Goal: Task Accomplishment & Management: Manage account settings

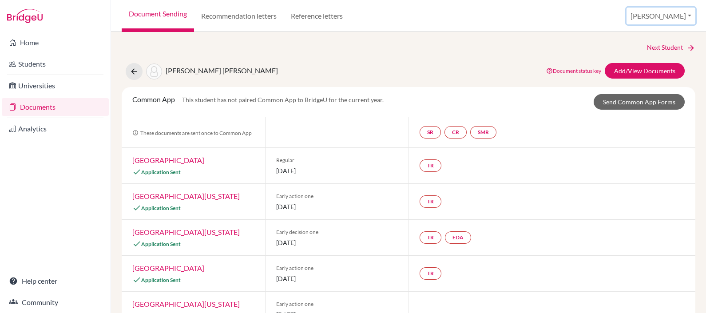
click at [689, 16] on button "[PERSON_NAME]" at bounding box center [661, 16] width 69 height 17
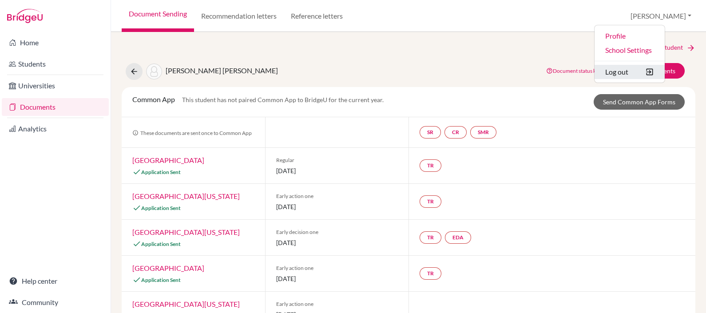
click at [665, 76] on button "Log out" at bounding box center [630, 72] width 70 height 14
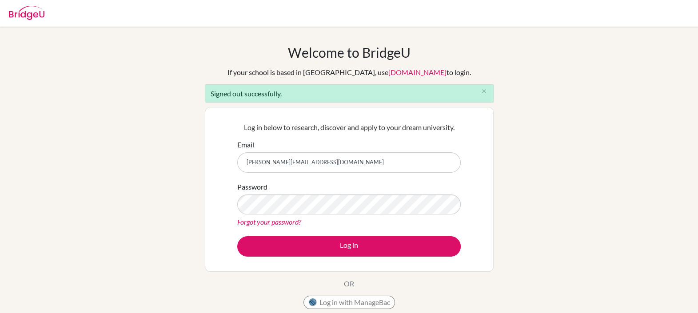
click at [356, 156] on input "patricia.ricle@menoruio.edu.ec" at bounding box center [348, 162] width 223 height 20
type input "patyricle@gmail.com"
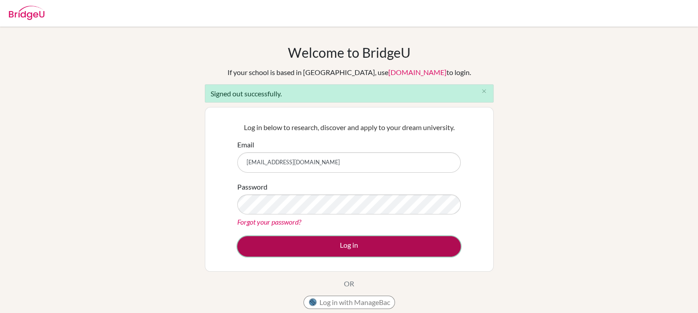
click at [335, 239] on button "Log in" at bounding box center [348, 246] width 223 height 20
